Goal: Information Seeking & Learning: Learn about a topic

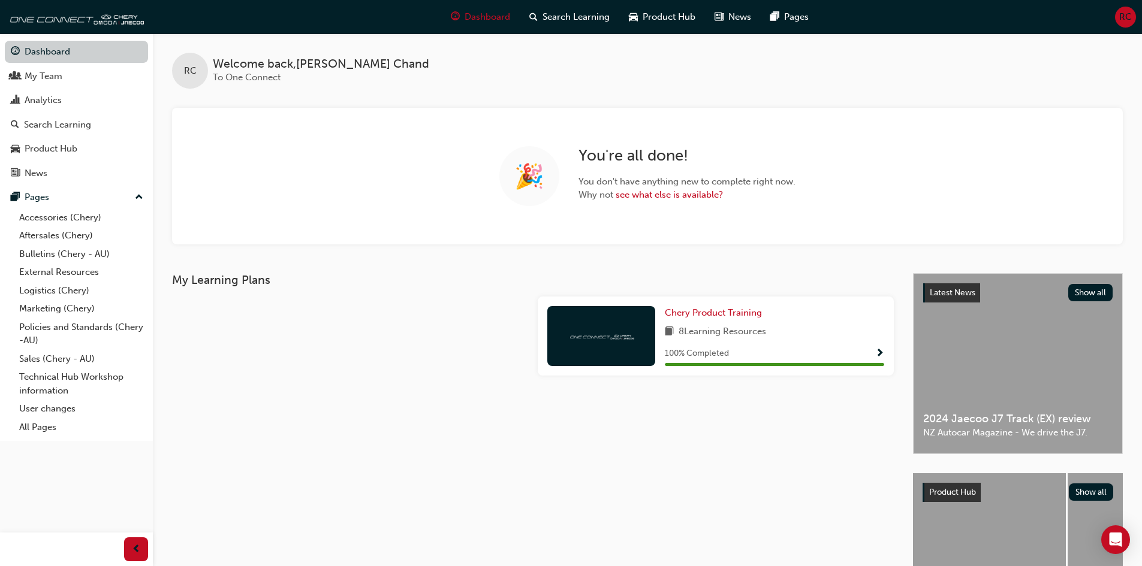
click at [58, 44] on link "Dashboard" at bounding box center [76, 52] width 143 height 22
click at [47, 251] on link "Bulletins (Chery - AU)" at bounding box center [81, 254] width 134 height 19
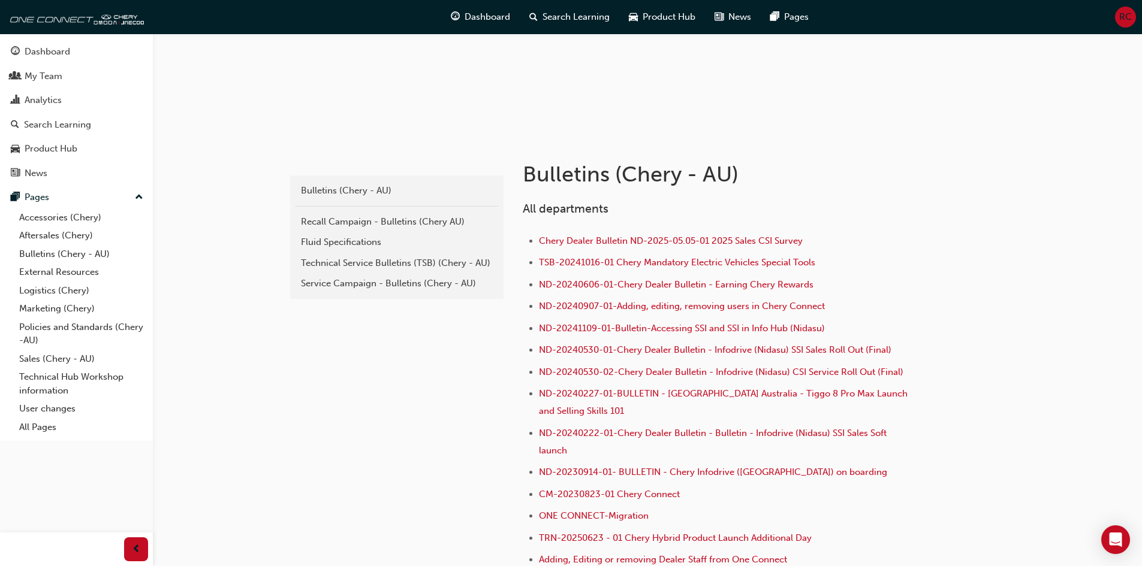
scroll to position [240, 0]
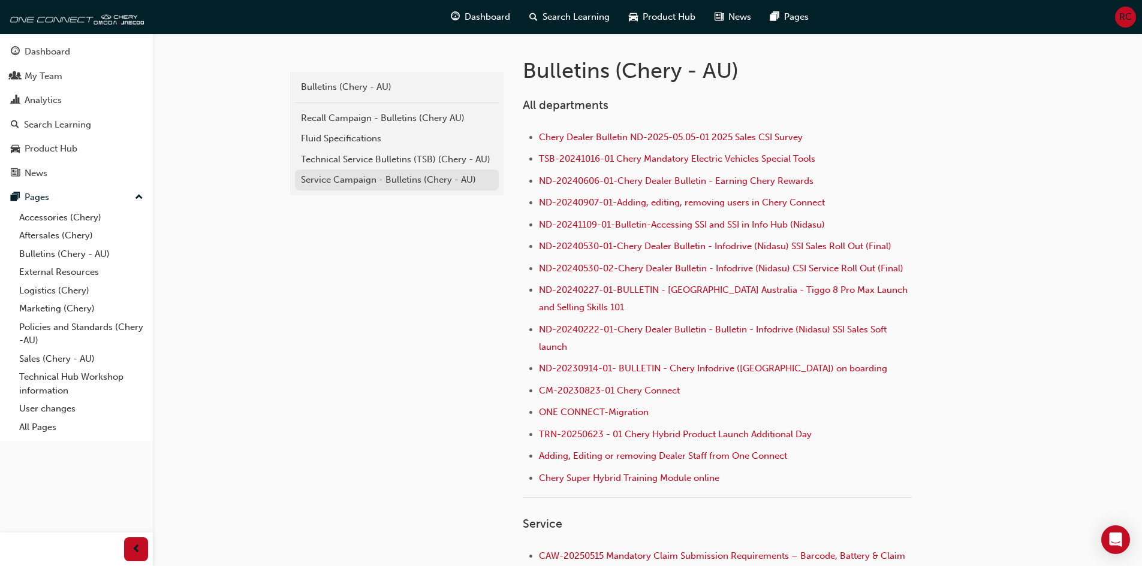
click at [361, 184] on div "Service Campaign - Bulletins (Chery - AU)" at bounding box center [397, 180] width 192 height 14
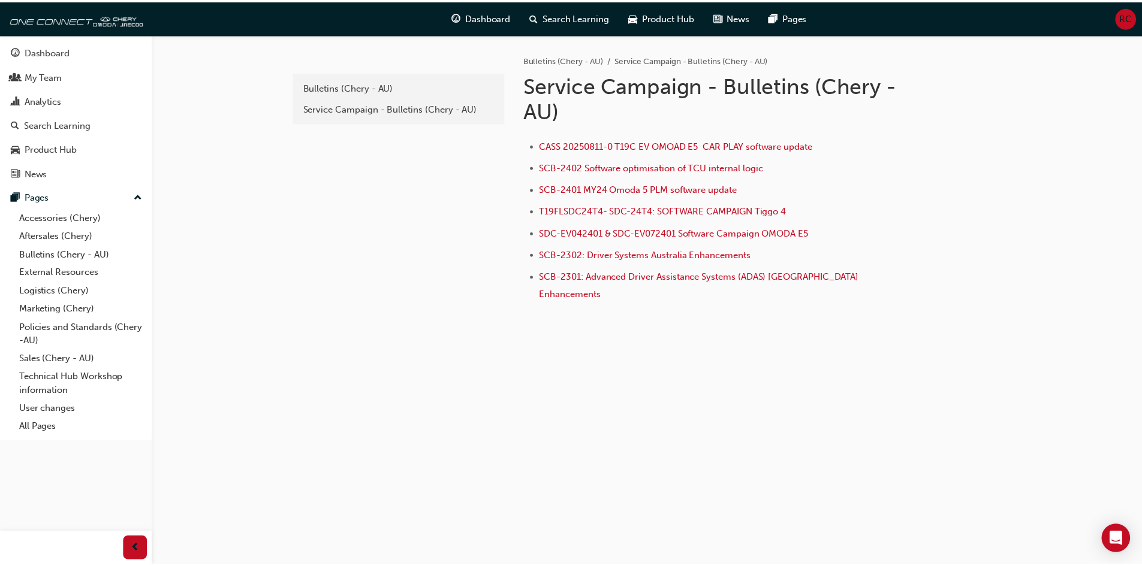
scroll to position [240, 0]
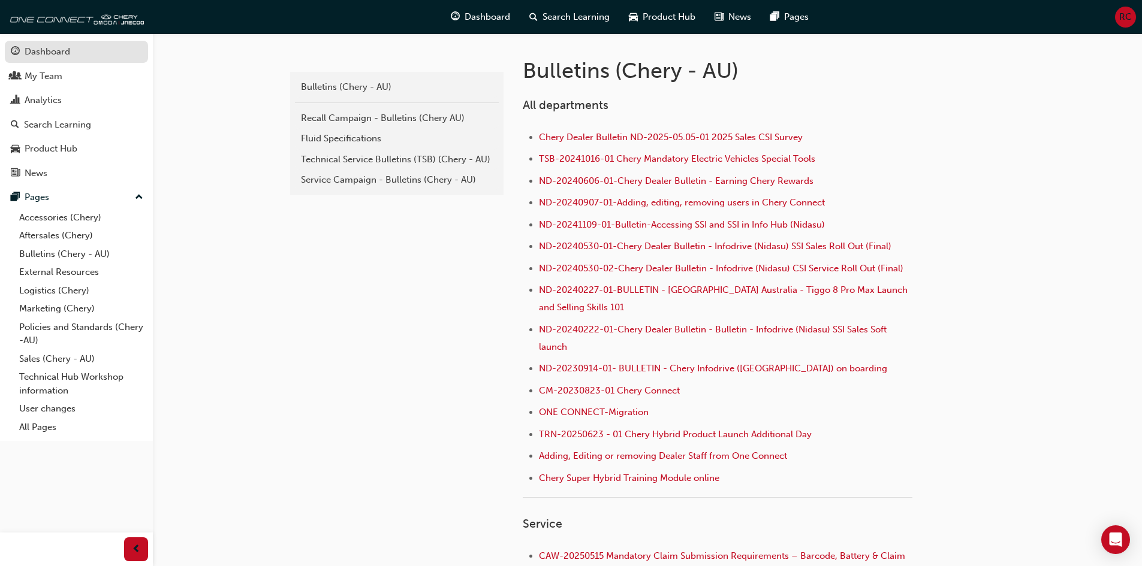
click at [66, 58] on div "Dashboard" at bounding box center [48, 52] width 46 height 14
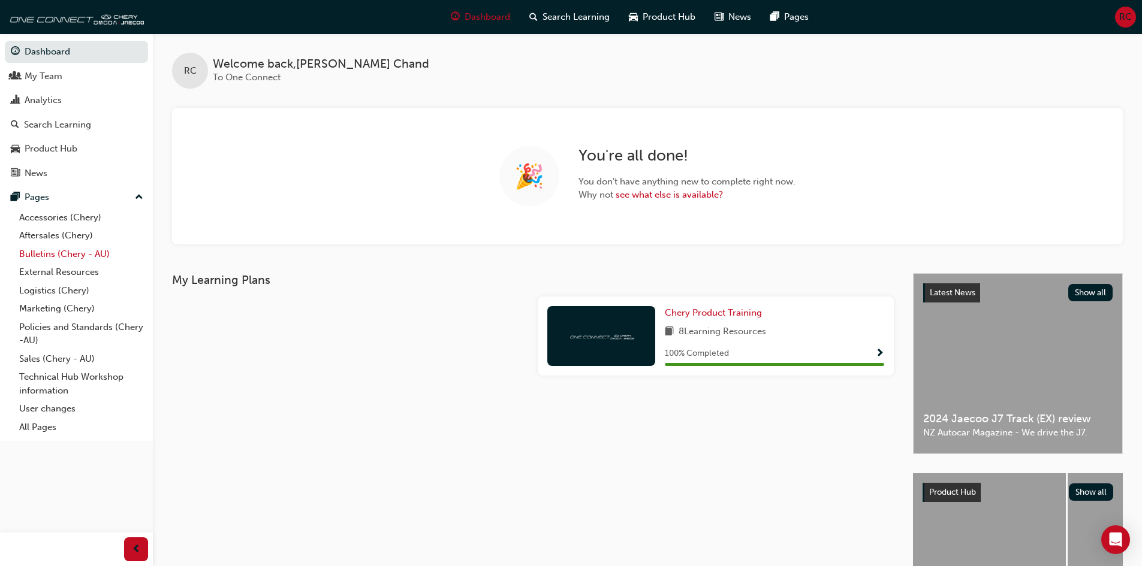
click at [46, 255] on link "Bulletins (Chery - AU)" at bounding box center [81, 254] width 134 height 19
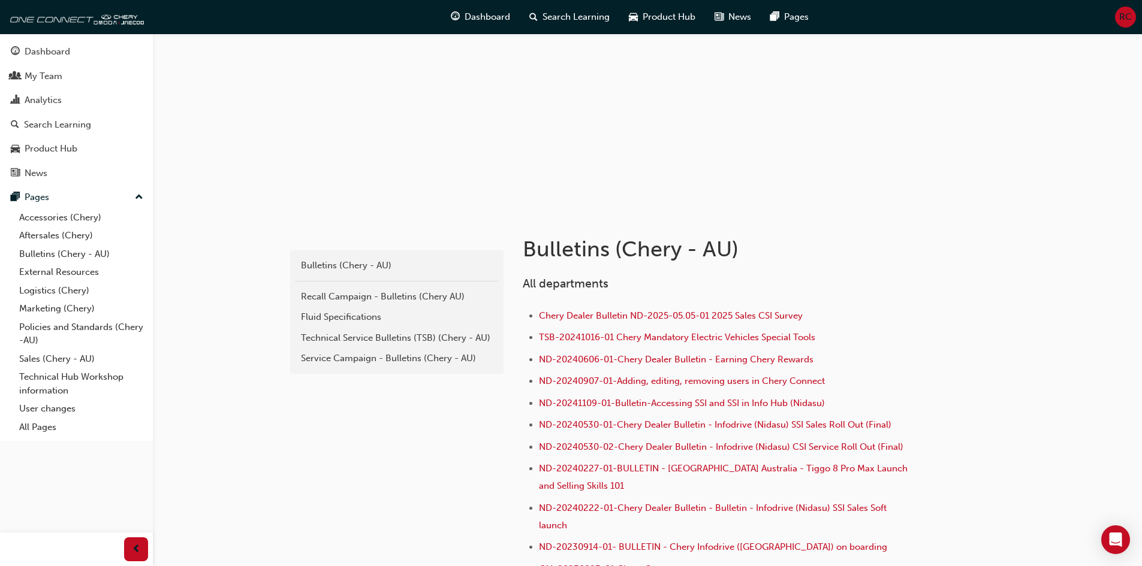
scroll to position [120, 0]
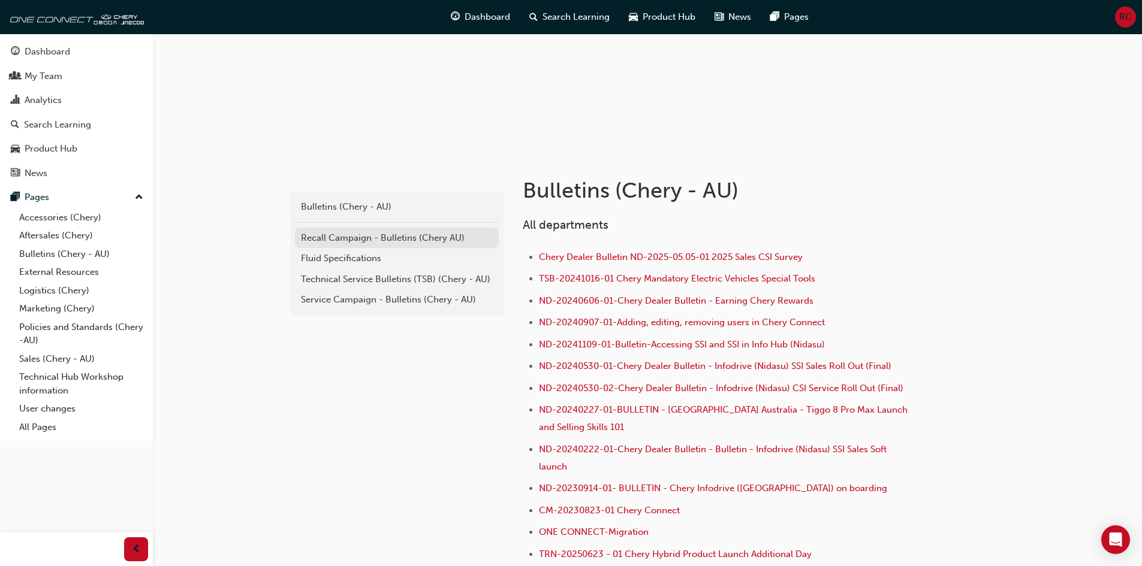
click at [415, 231] on div "Recall Campaign - Bulletins (Chery AU)" at bounding box center [397, 238] width 192 height 14
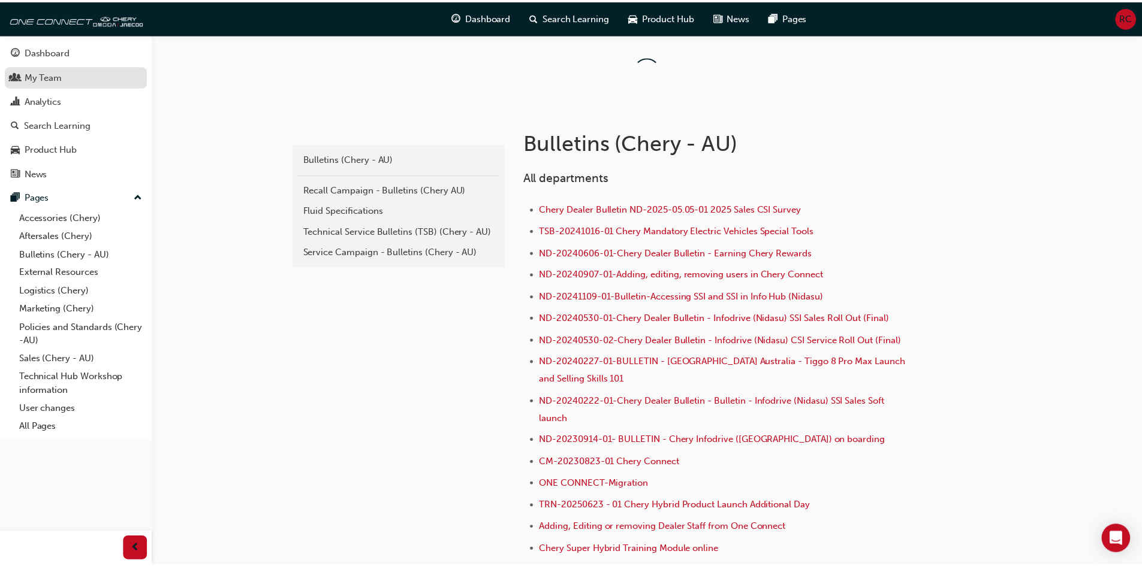
scroll to position [120, 0]
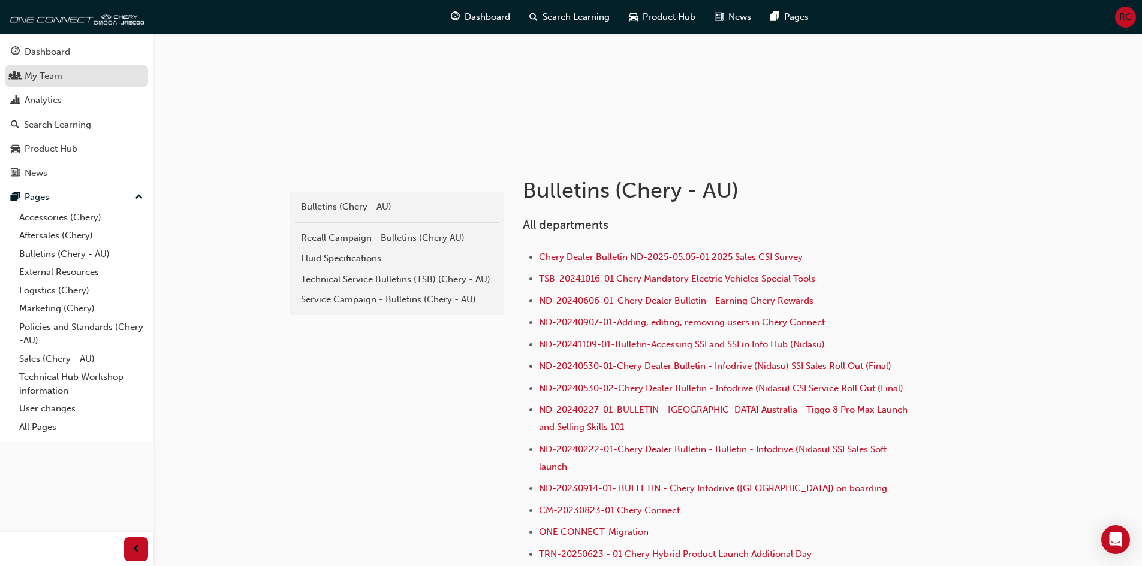
click at [91, 79] on div "My Team" at bounding box center [76, 76] width 131 height 15
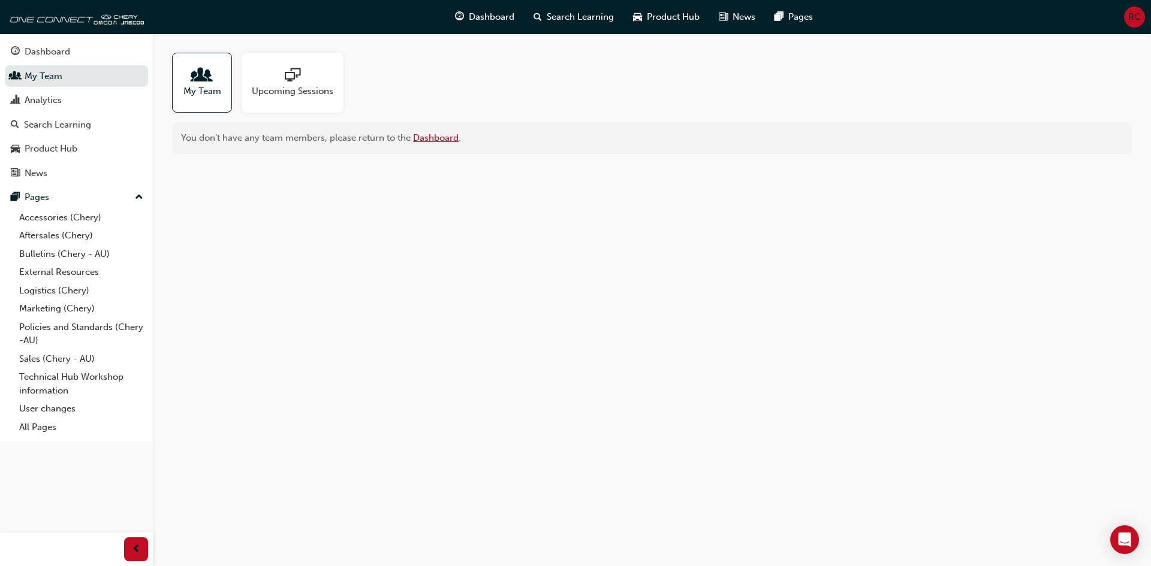
click at [446, 139] on link "Dashboard" at bounding box center [436, 137] width 46 height 11
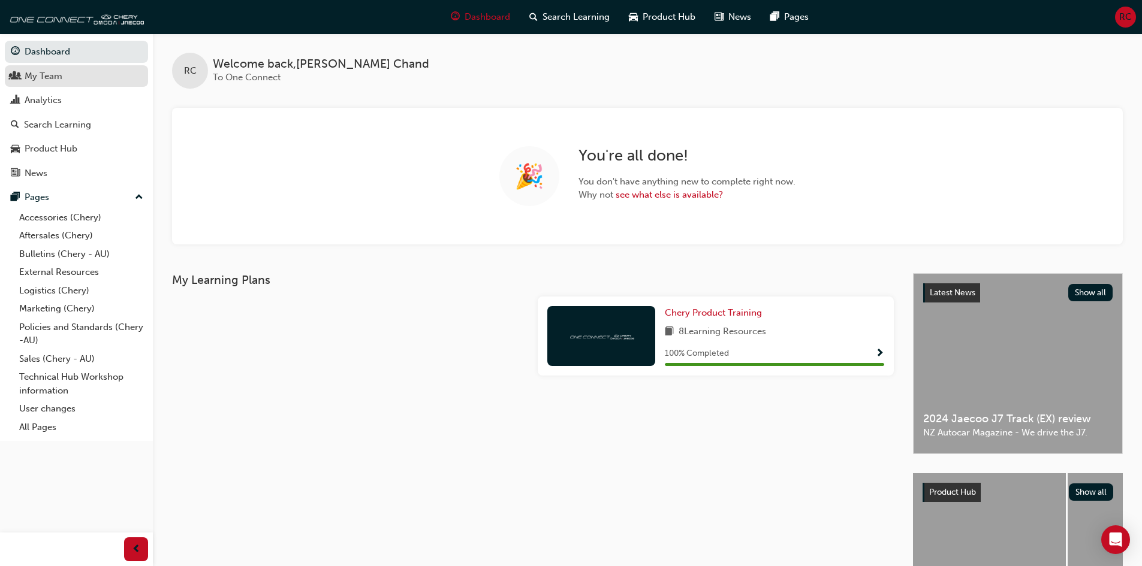
click at [30, 79] on div "My Team" at bounding box center [44, 77] width 38 height 14
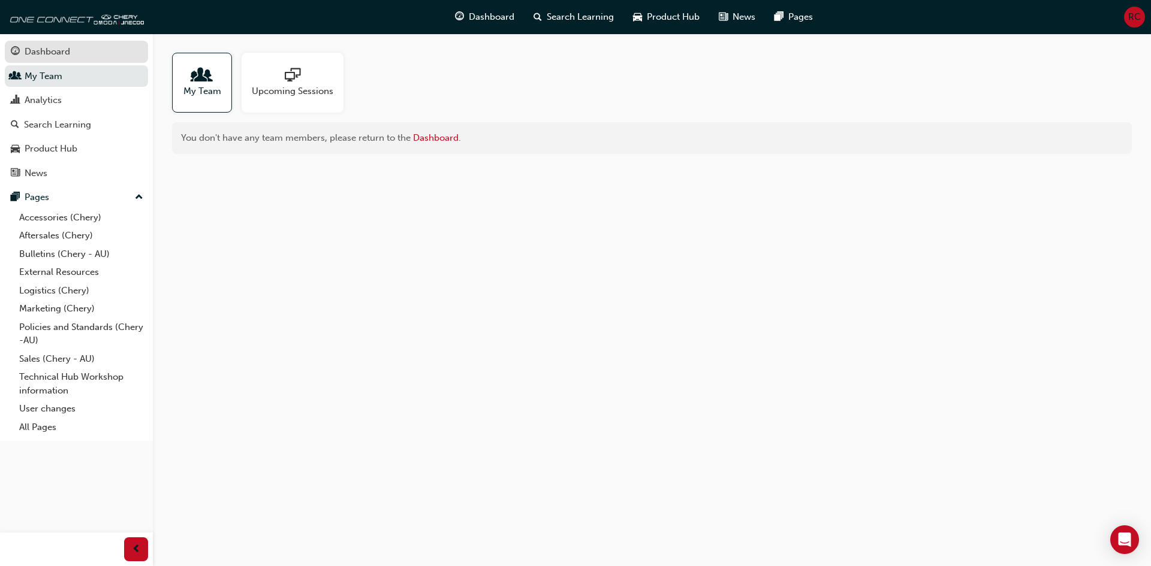
click at [47, 54] on div "Dashboard" at bounding box center [48, 52] width 46 height 14
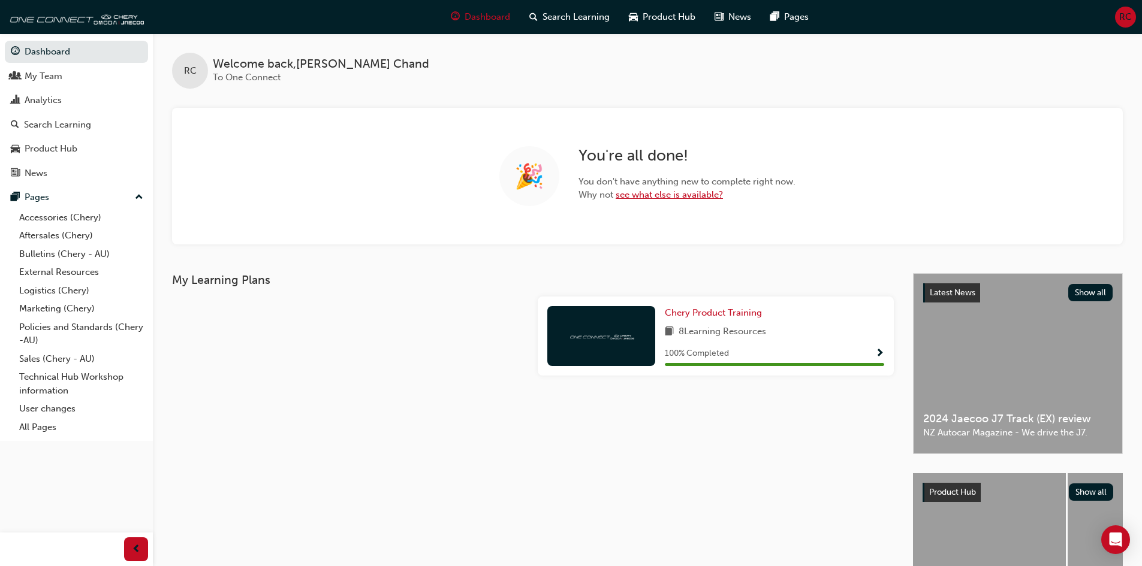
click at [686, 197] on link "see what else is available?" at bounding box center [668, 194] width 107 height 11
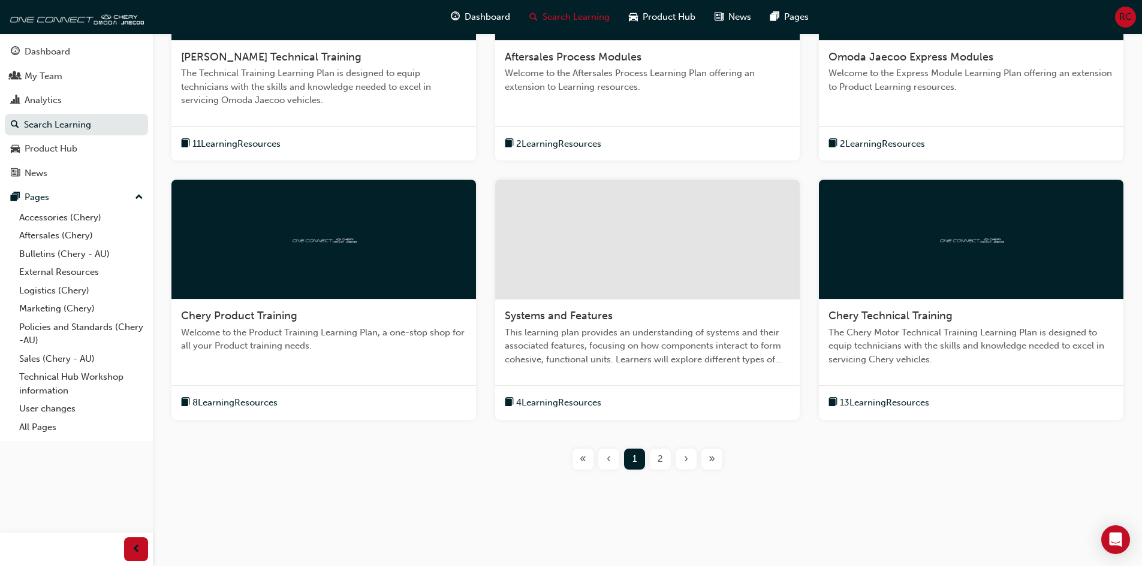
scroll to position [357, 0]
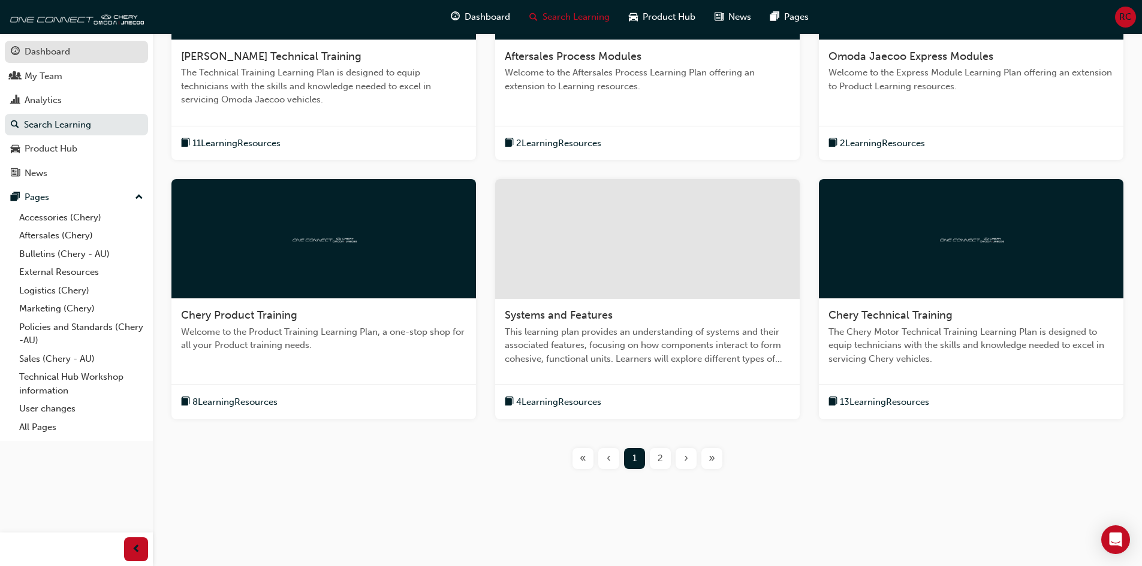
click at [65, 55] on div "Dashboard" at bounding box center [48, 52] width 46 height 14
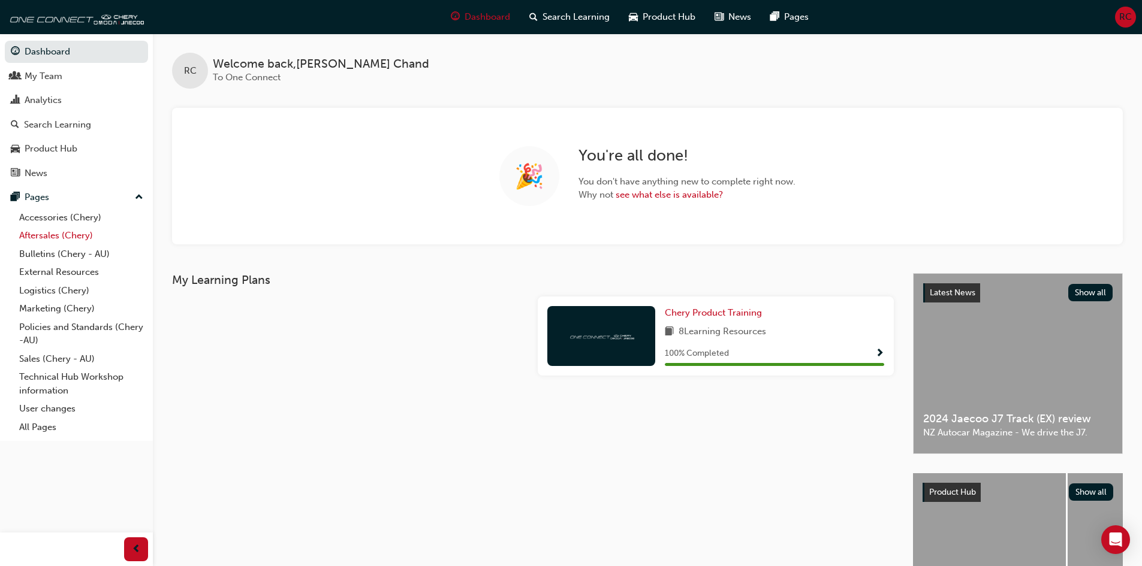
click at [53, 235] on link "Aftersales (Chery)" at bounding box center [81, 236] width 134 height 19
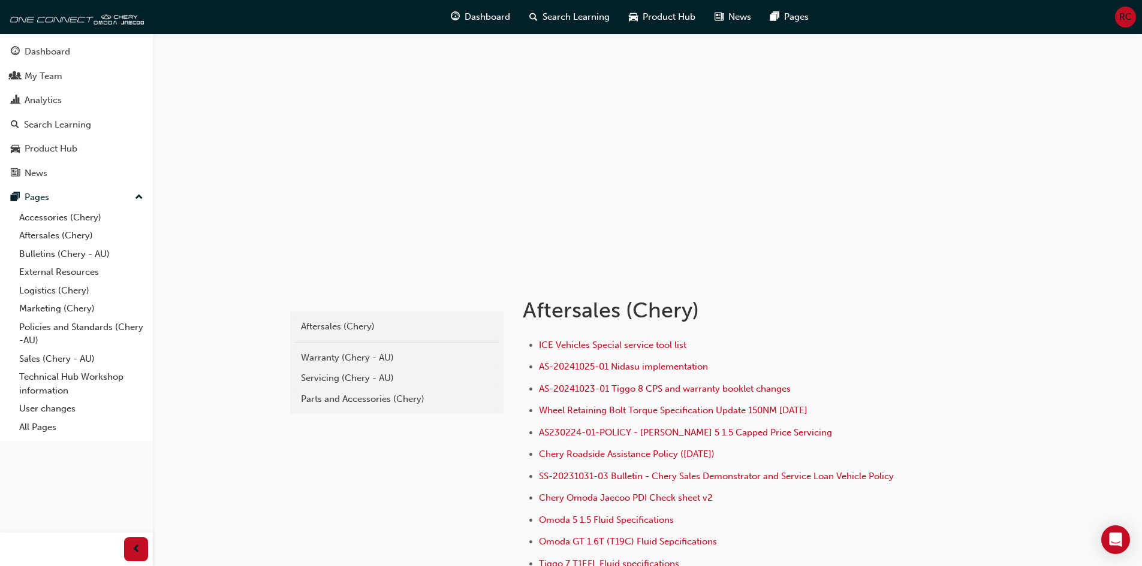
scroll to position [167, 0]
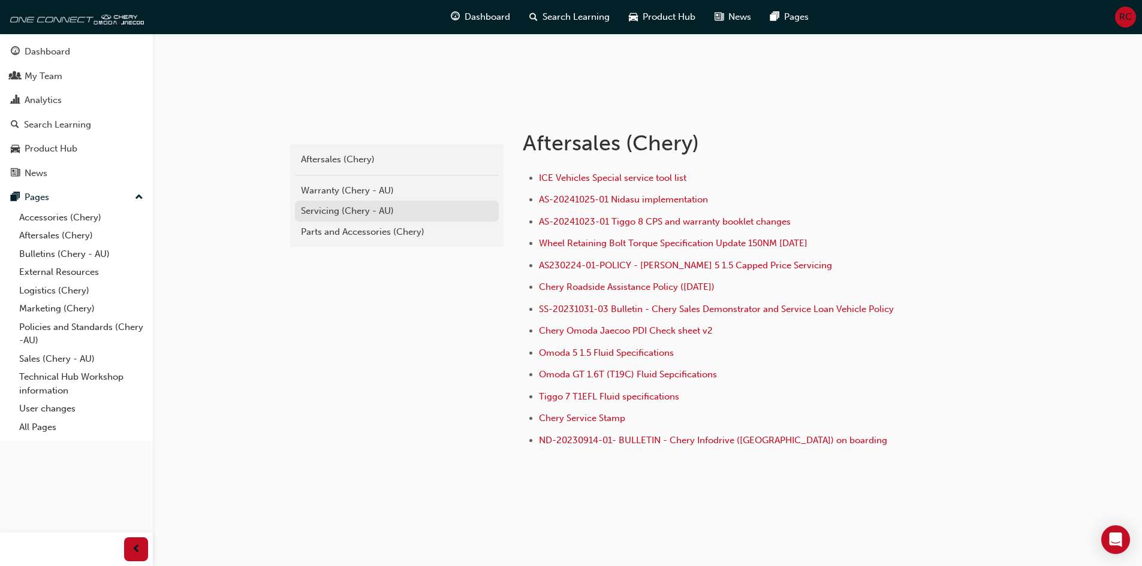
click at [336, 211] on div "Servicing (Chery - AU)" at bounding box center [397, 211] width 192 height 14
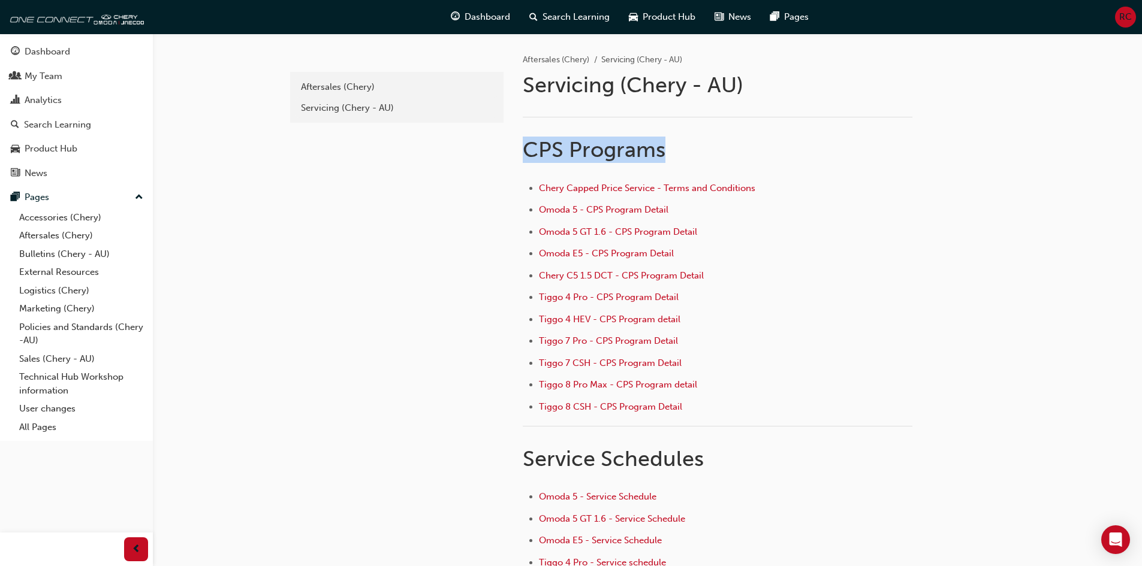
drag, startPoint x: 774, startPoint y: 146, endPoint x: 880, endPoint y: 142, distance: 106.1
click at [880, 142] on h1 "CPS Programs" at bounding box center [718, 150] width 390 height 26
click at [392, 278] on div "e6c2693e-bd68-4b6f-9019-2b26792c3ad4 Aftersales (Chery) Servicing (Chery - AU)" at bounding box center [396, 349] width 216 height 630
click at [615, 252] on span "Omoda E5 - CPS Program Detail" at bounding box center [606, 253] width 135 height 11
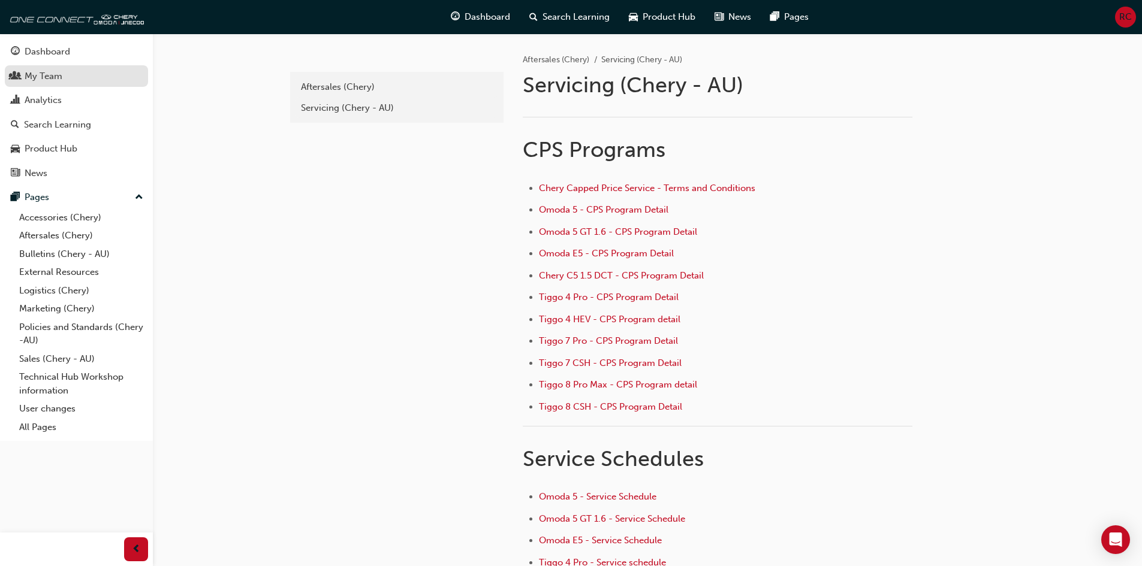
click at [37, 76] on div "My Team" at bounding box center [44, 77] width 38 height 14
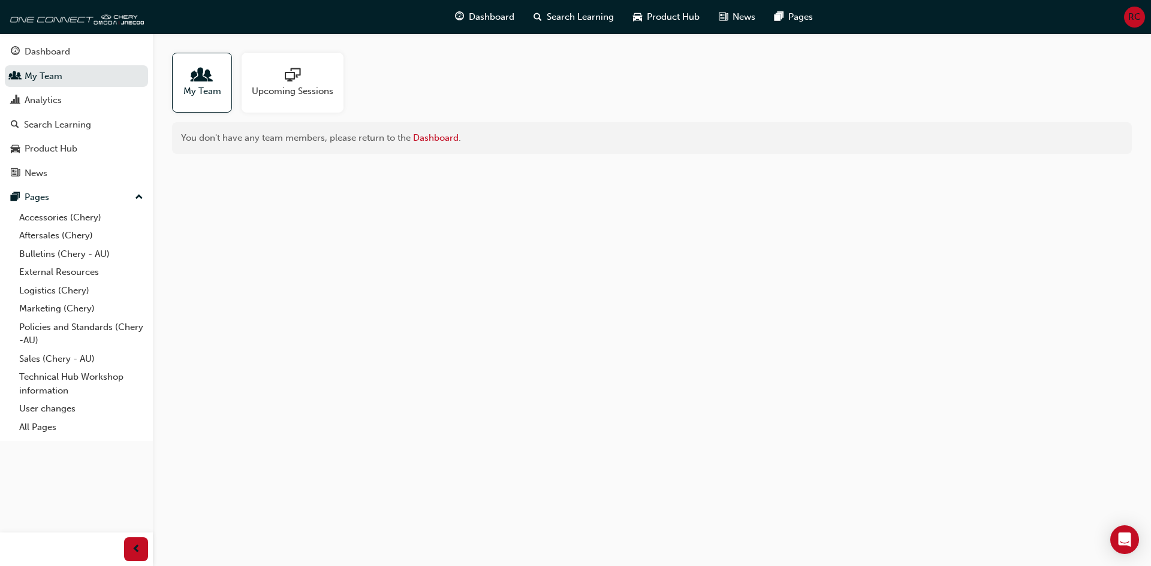
click at [220, 76] on div at bounding box center [202, 76] width 38 height 17
click at [221, 76] on div at bounding box center [202, 76] width 38 height 17
click at [64, 49] on div "Dashboard" at bounding box center [48, 52] width 46 height 14
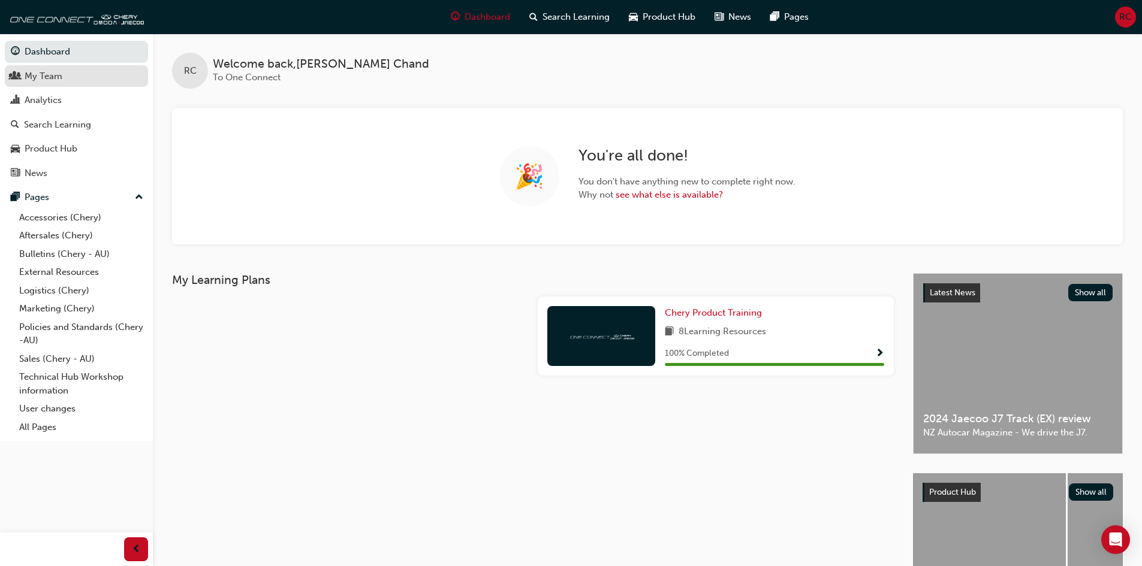
click at [35, 76] on div "My Team" at bounding box center [44, 77] width 38 height 14
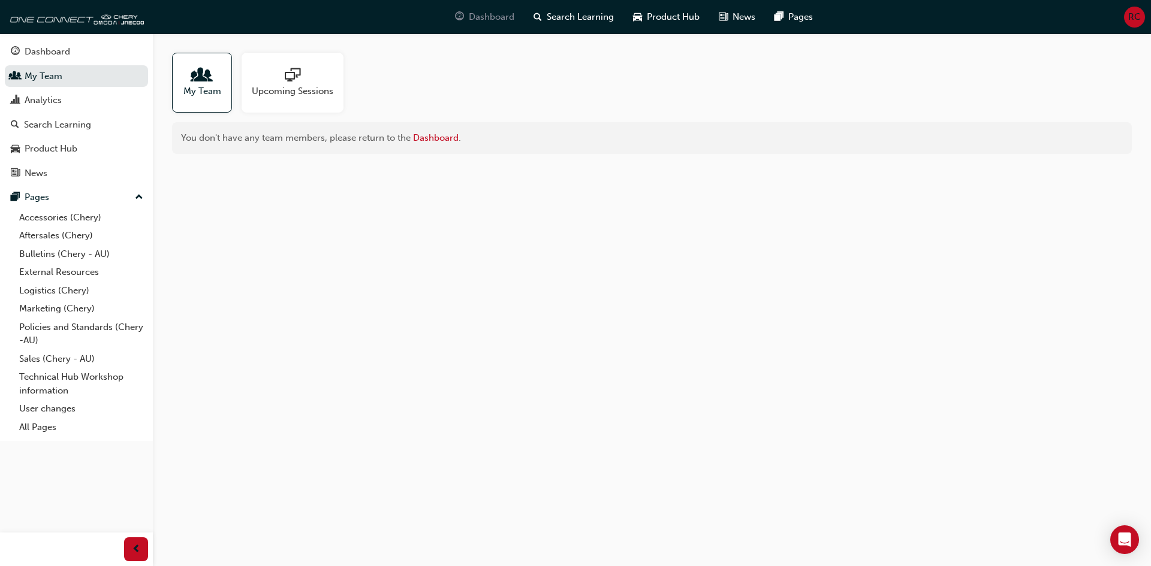
click at [495, 11] on span "Dashboard" at bounding box center [492, 17] width 46 height 14
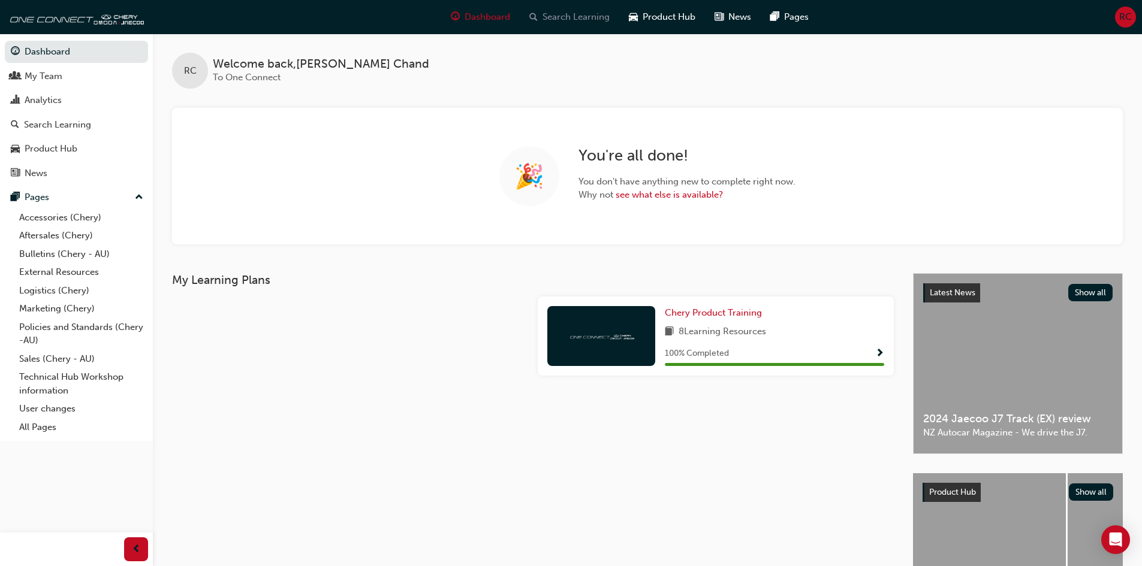
click at [578, 19] on span "Search Learning" at bounding box center [575, 17] width 67 height 14
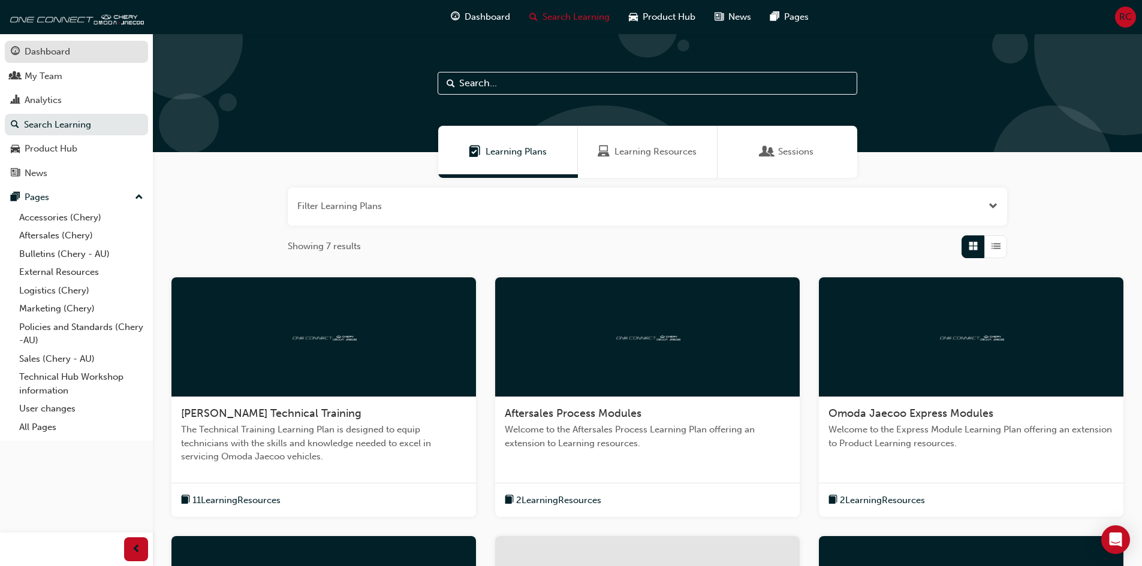
click at [69, 61] on link "Dashboard" at bounding box center [76, 52] width 143 height 22
